Goal: Task Accomplishment & Management: Manage account settings

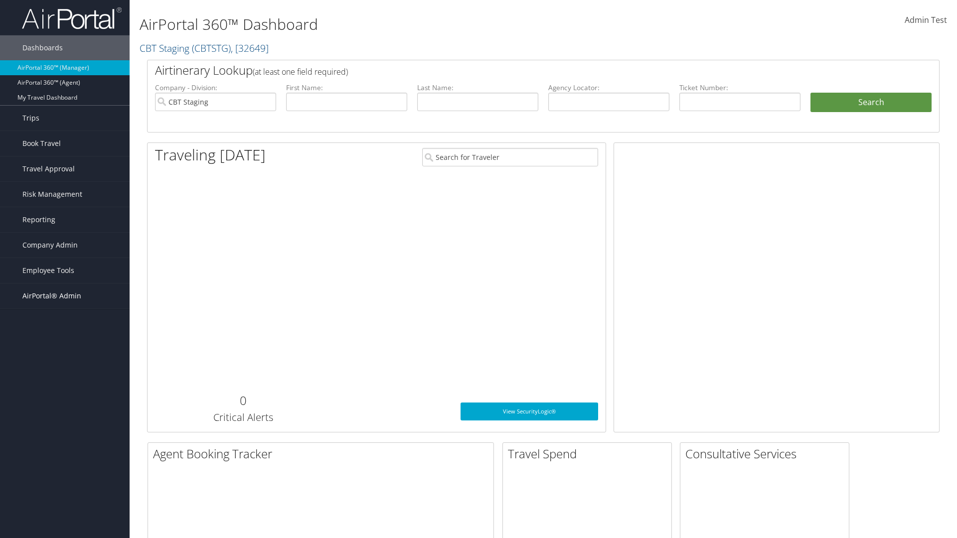
click at [65, 296] on span "AirPortal® Admin" at bounding box center [51, 296] width 59 height 25
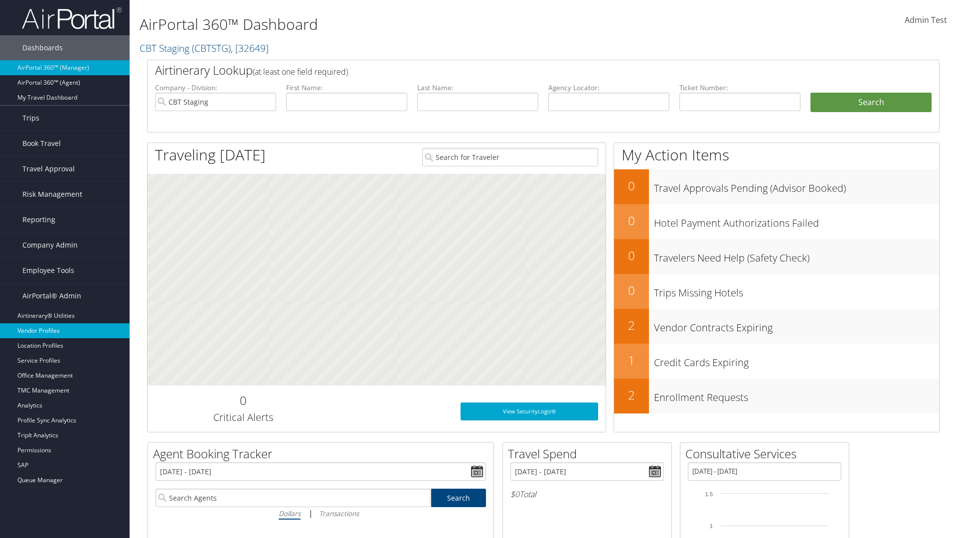
click at [65, 331] on link "Vendor Profiles" at bounding box center [65, 331] width 130 height 15
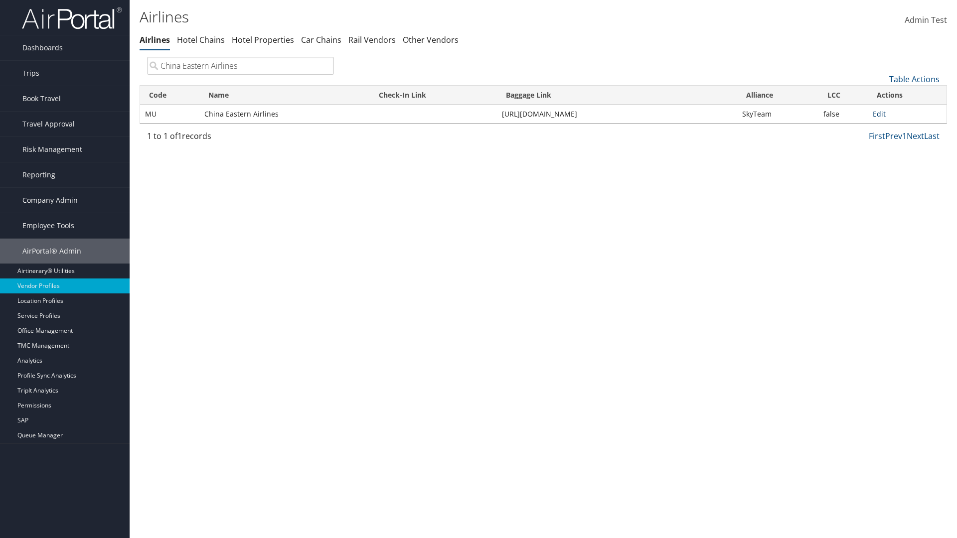
type input "China Eastern Airlines"
click at [880, 114] on link "Edit" at bounding box center [879, 113] width 13 height 9
select select "1"
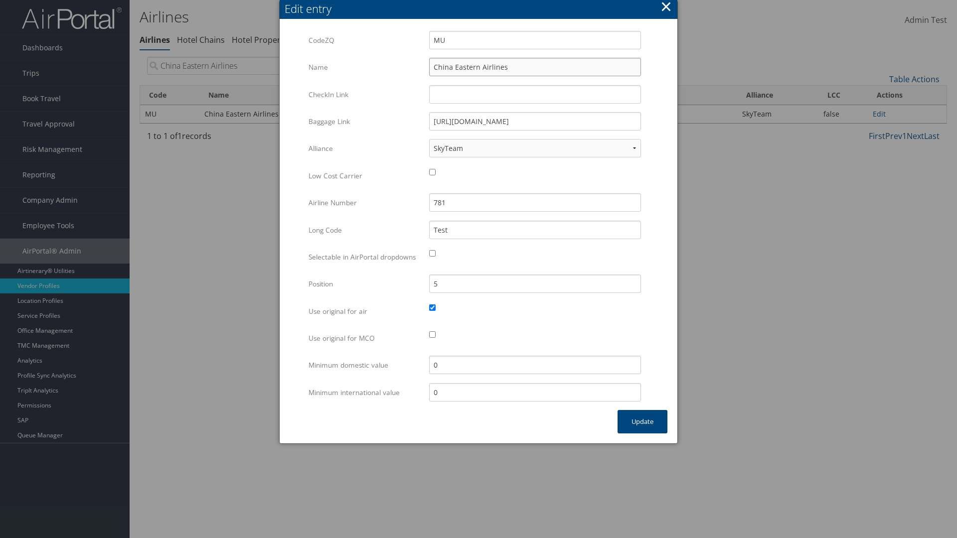
click at [535, 67] on input "China Eastern Airlines" at bounding box center [535, 67] width 212 height 18
type input "China Eastern Airlines"
click at [535, 230] on input "Test" at bounding box center [535, 230] width 212 height 18
type input "Test"
click at [643, 432] on button "Update" at bounding box center [643, 421] width 50 height 23
